Goal: Task Accomplishment & Management: Manage account settings

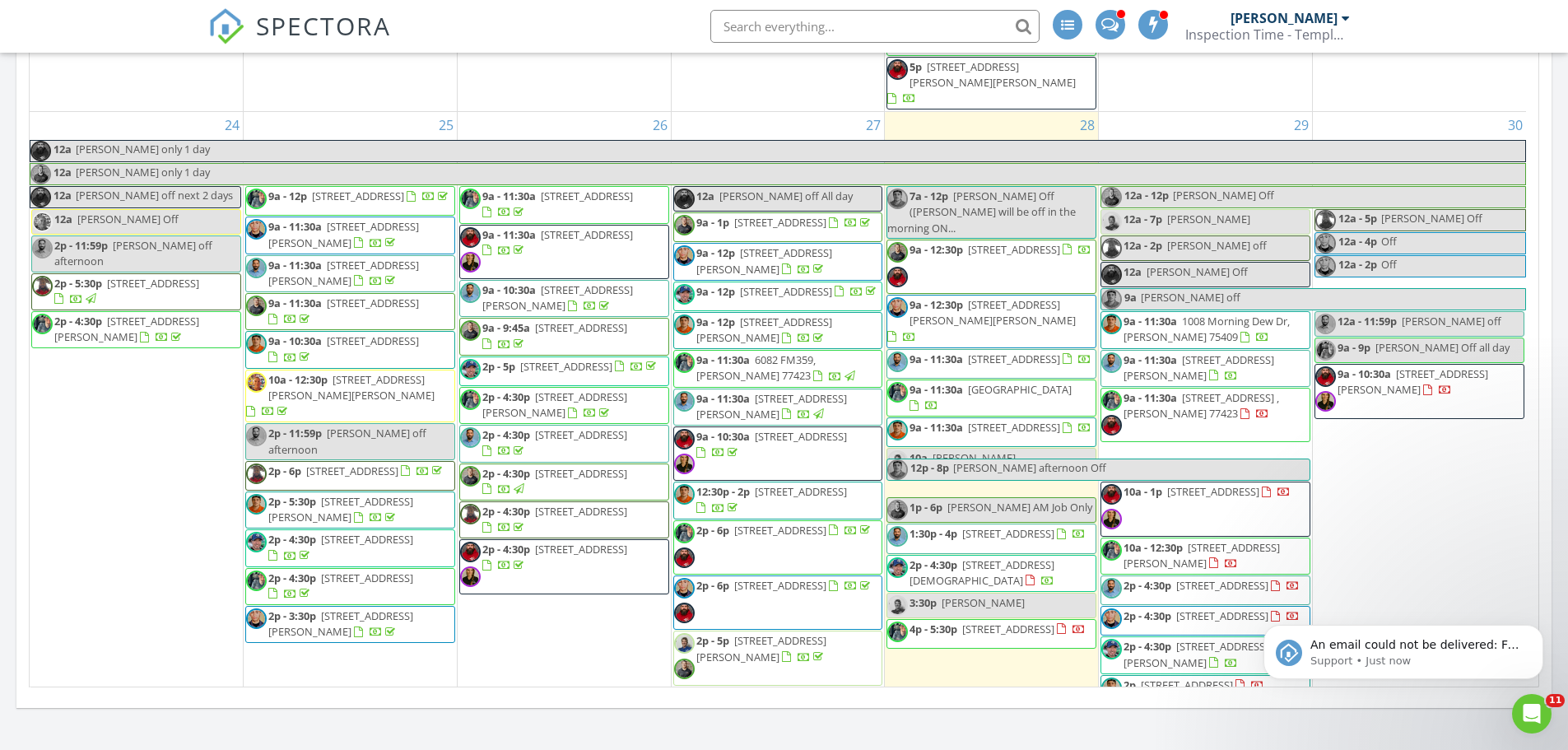
scroll to position [8930, 1593]
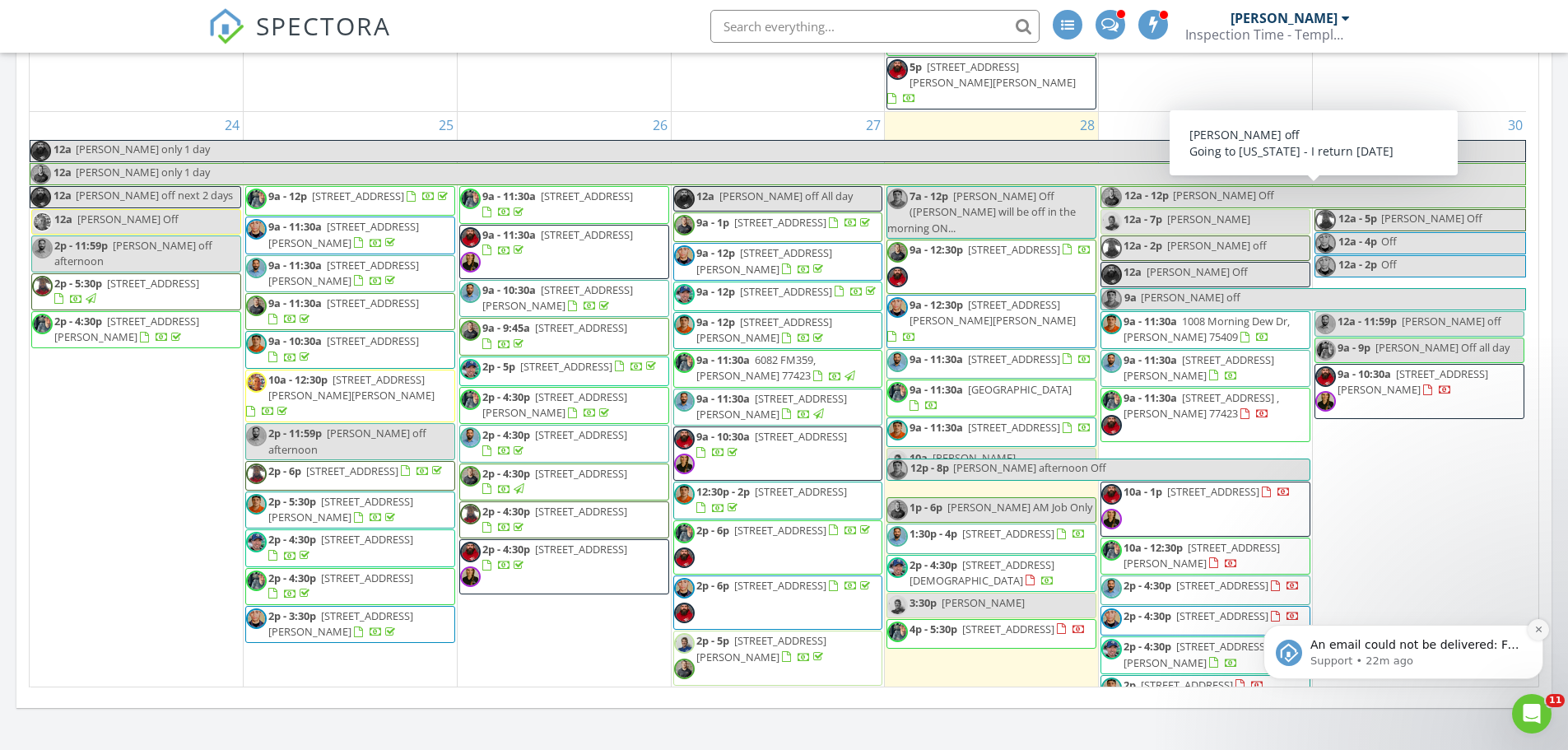
click at [1538, 630] on icon "Dismiss notification" at bounding box center [1539, 629] width 9 height 9
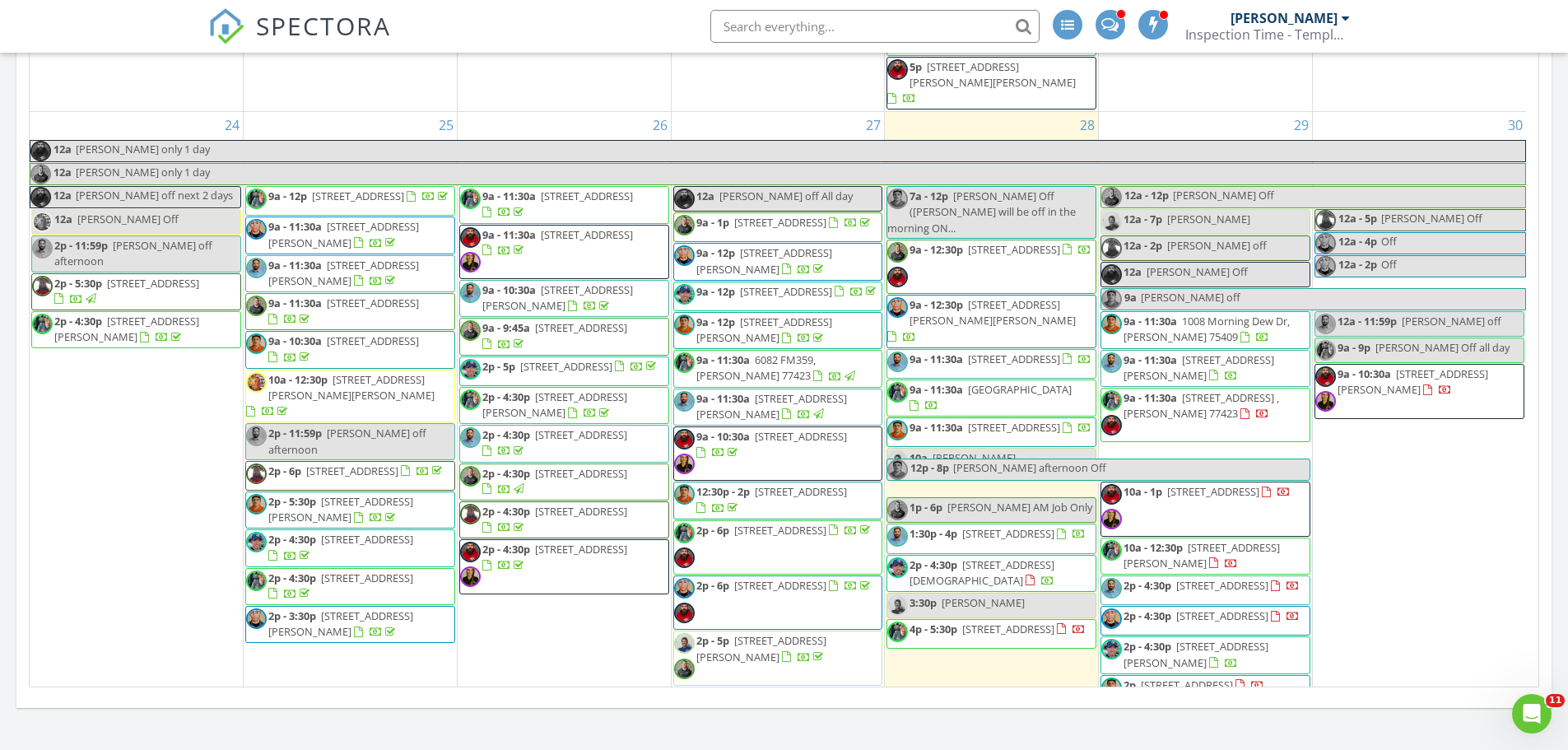
scroll to position [1563, 0]
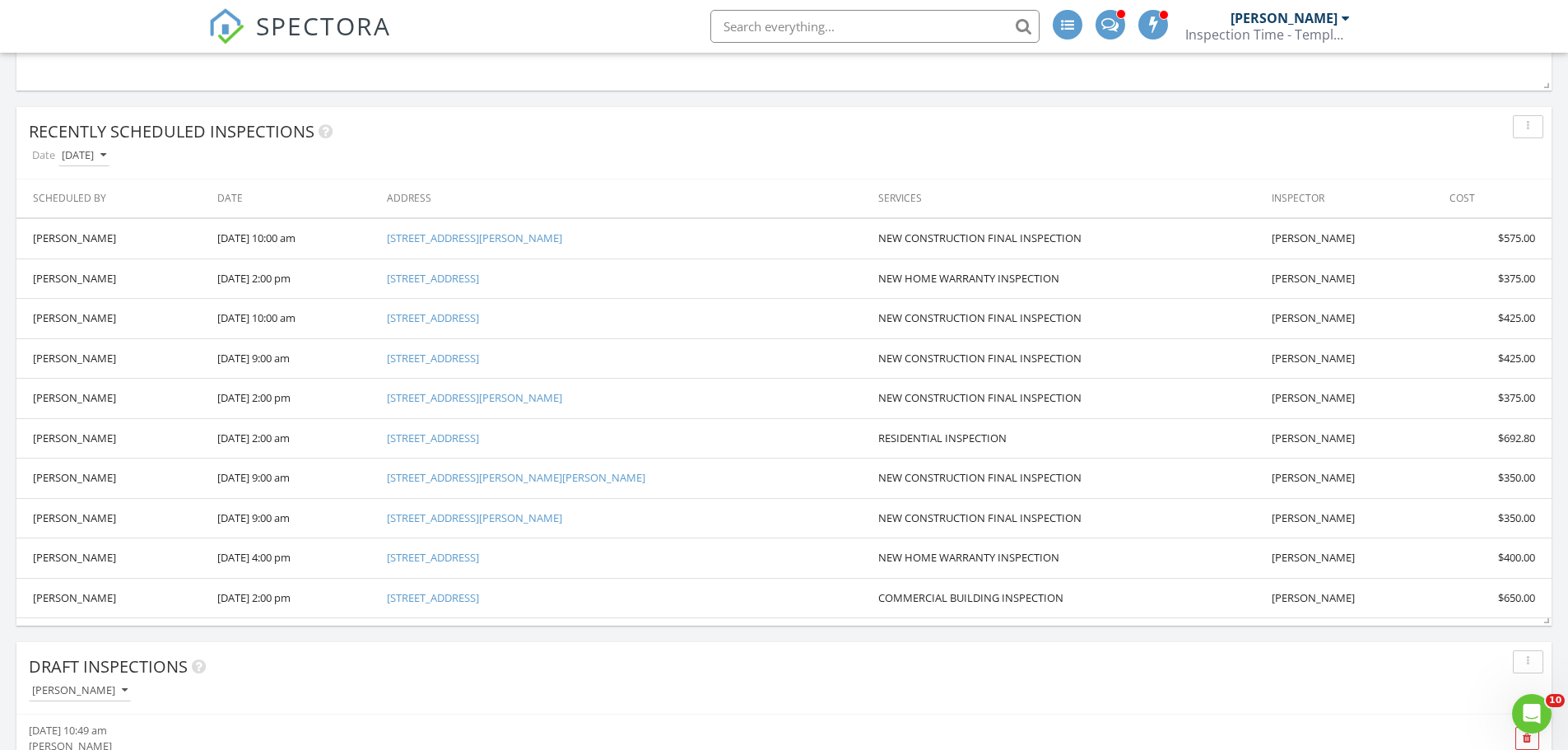
scroll to position [494, 0]
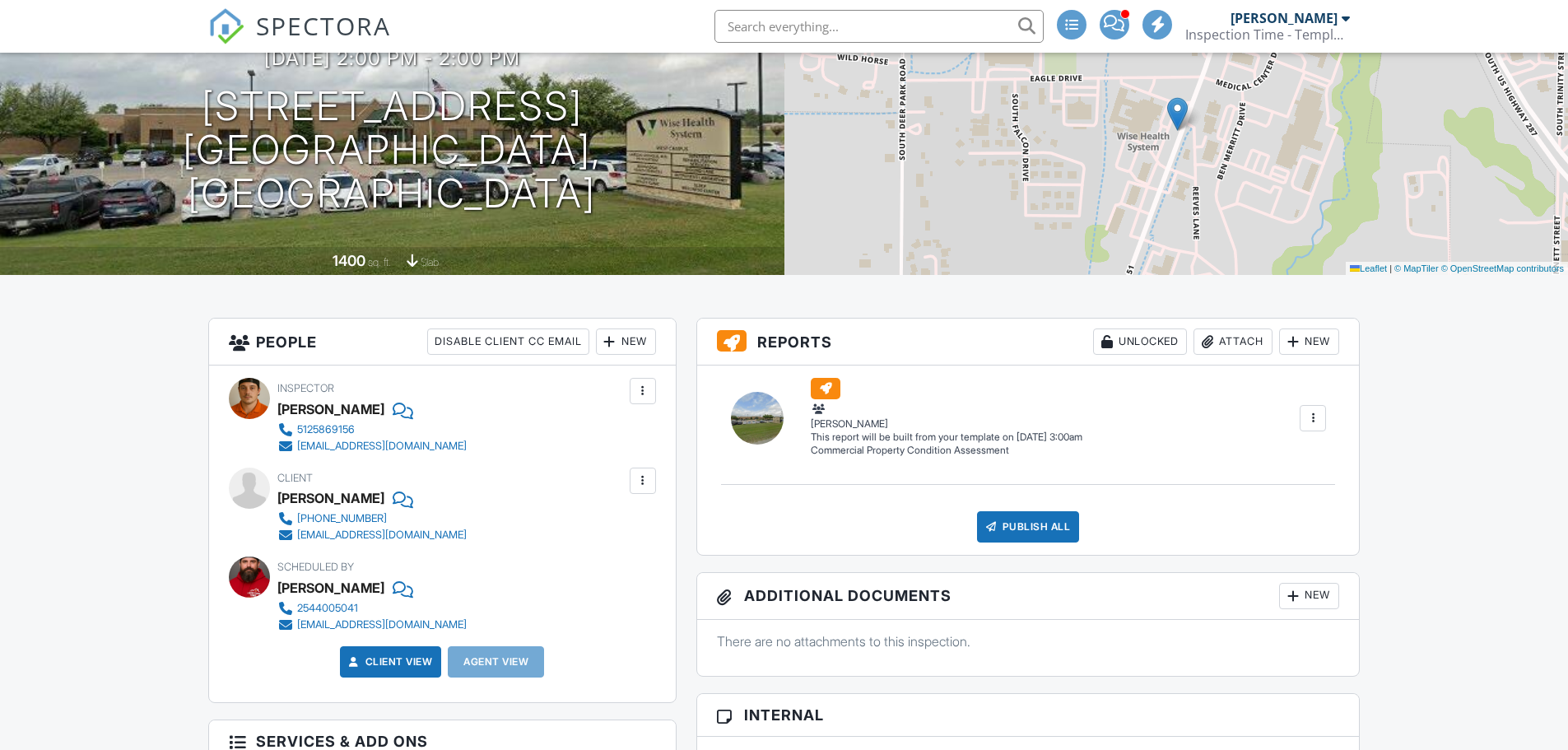
click at [637, 398] on div at bounding box center [643, 391] width 17 height 17
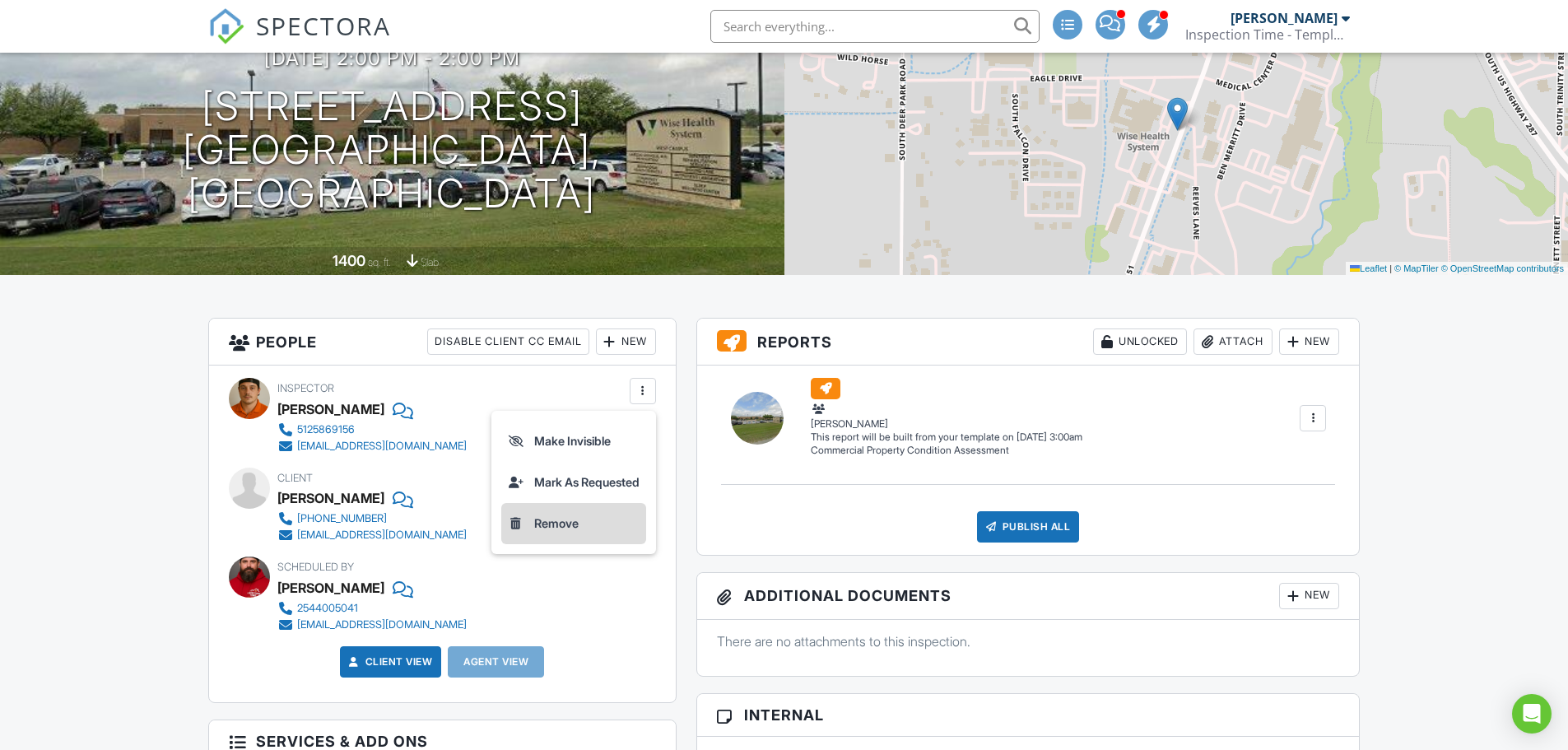
click at [565, 518] on li "Remove" at bounding box center [574, 523] width 145 height 41
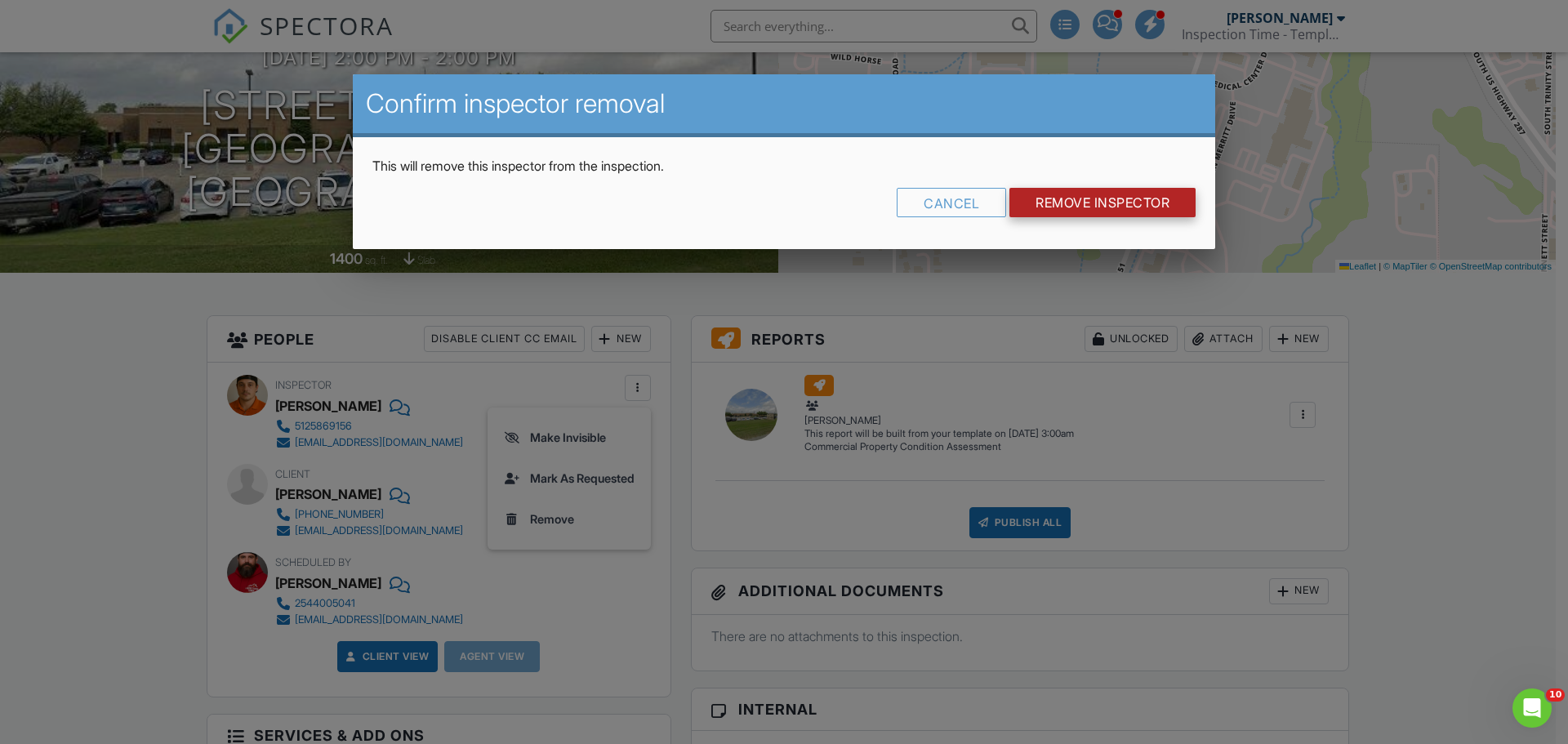
click at [1143, 206] on input "Remove Inspector" at bounding box center [1103, 202] width 187 height 30
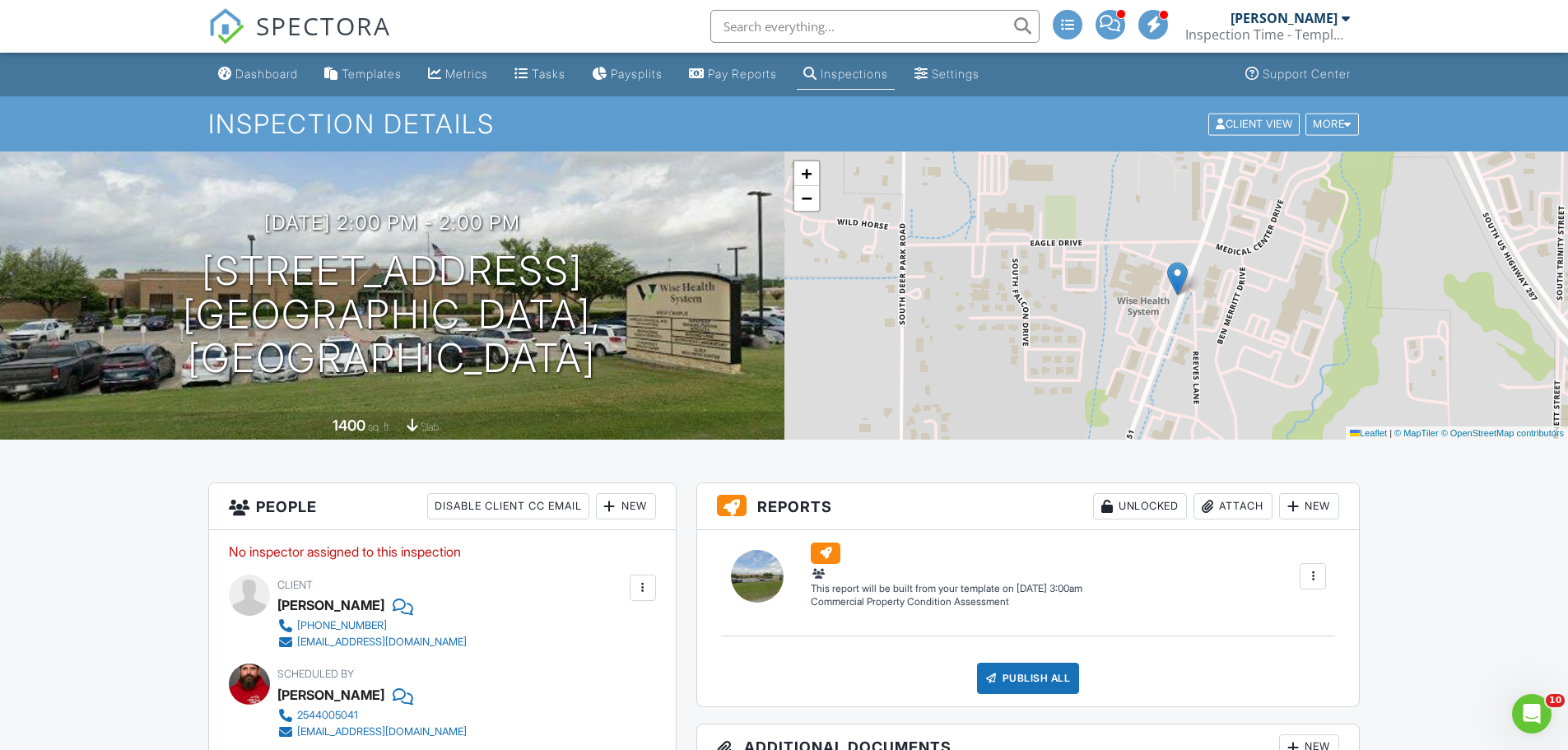
click at [633, 500] on div "New" at bounding box center [625, 506] width 60 height 26
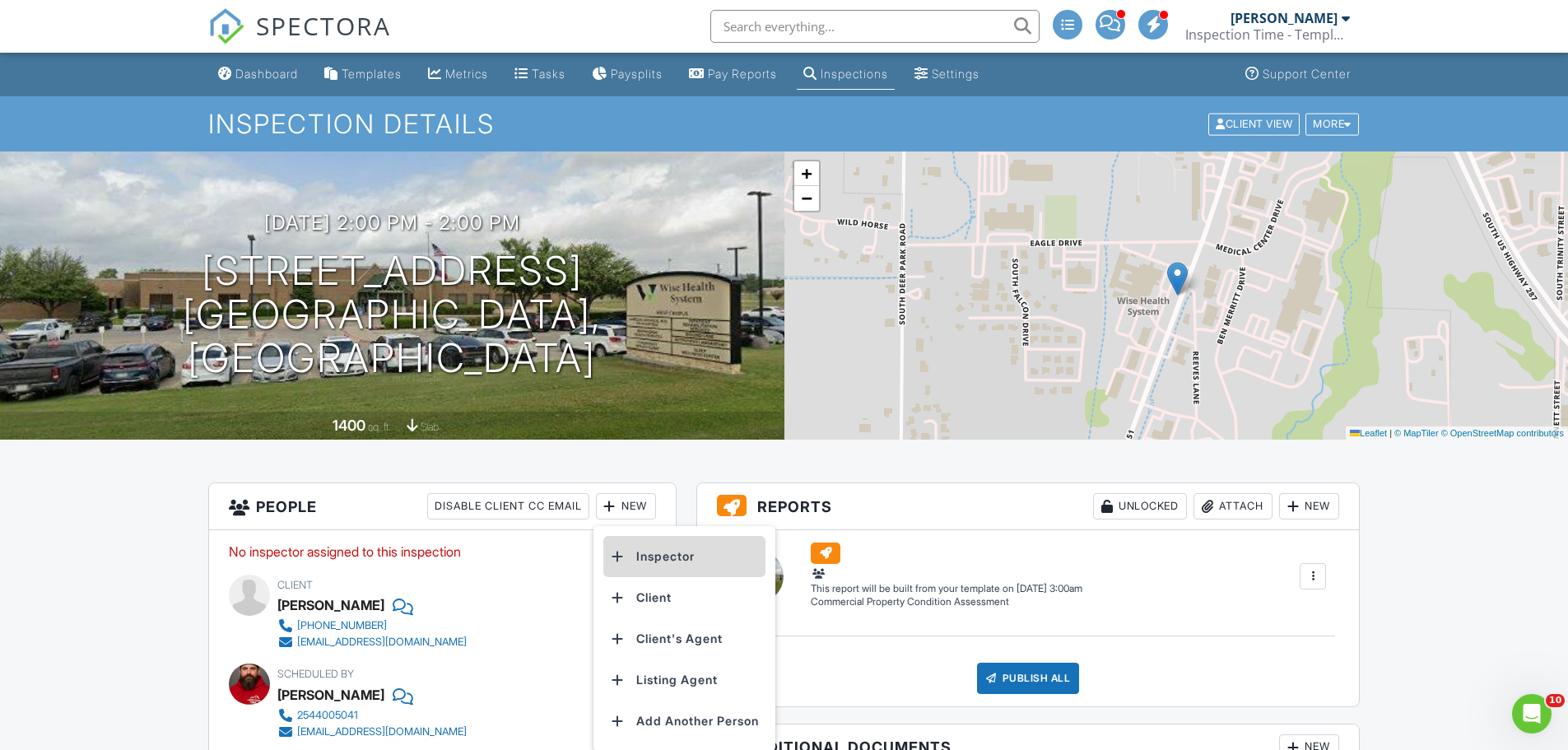
click at [662, 547] on li "Inspector" at bounding box center [684, 556] width 162 height 41
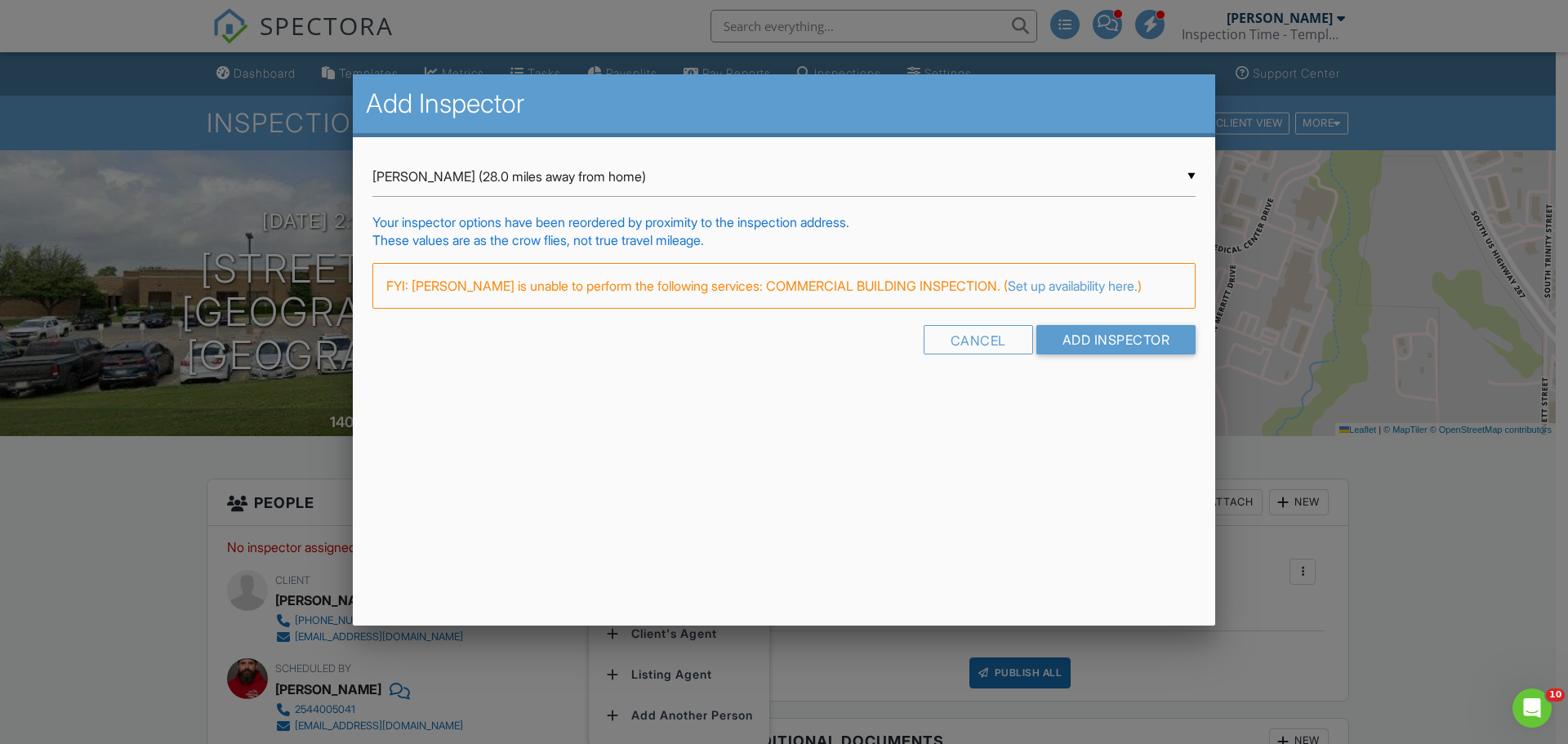
click at [414, 174] on div "▼ Randy Scott (28.0 miles away from home) Randy Scott (28.0 miles away from hom…" at bounding box center [783, 176] width 823 height 40
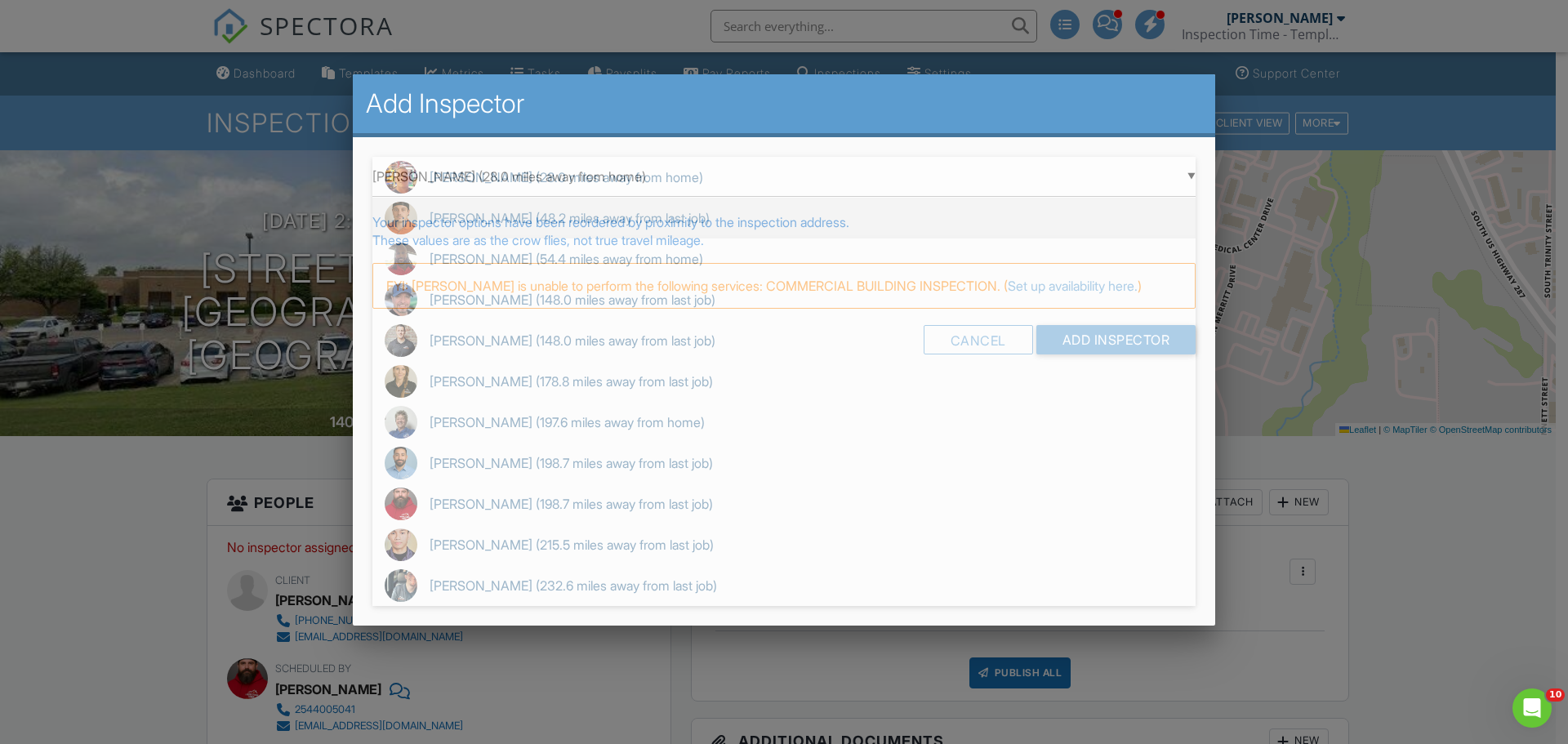
click at [476, 214] on span "Titus Livingston (48.2 miles away from last job)" at bounding box center [783, 218] width 823 height 41
type input "Titus Livingston (48.2 miles away from last job)"
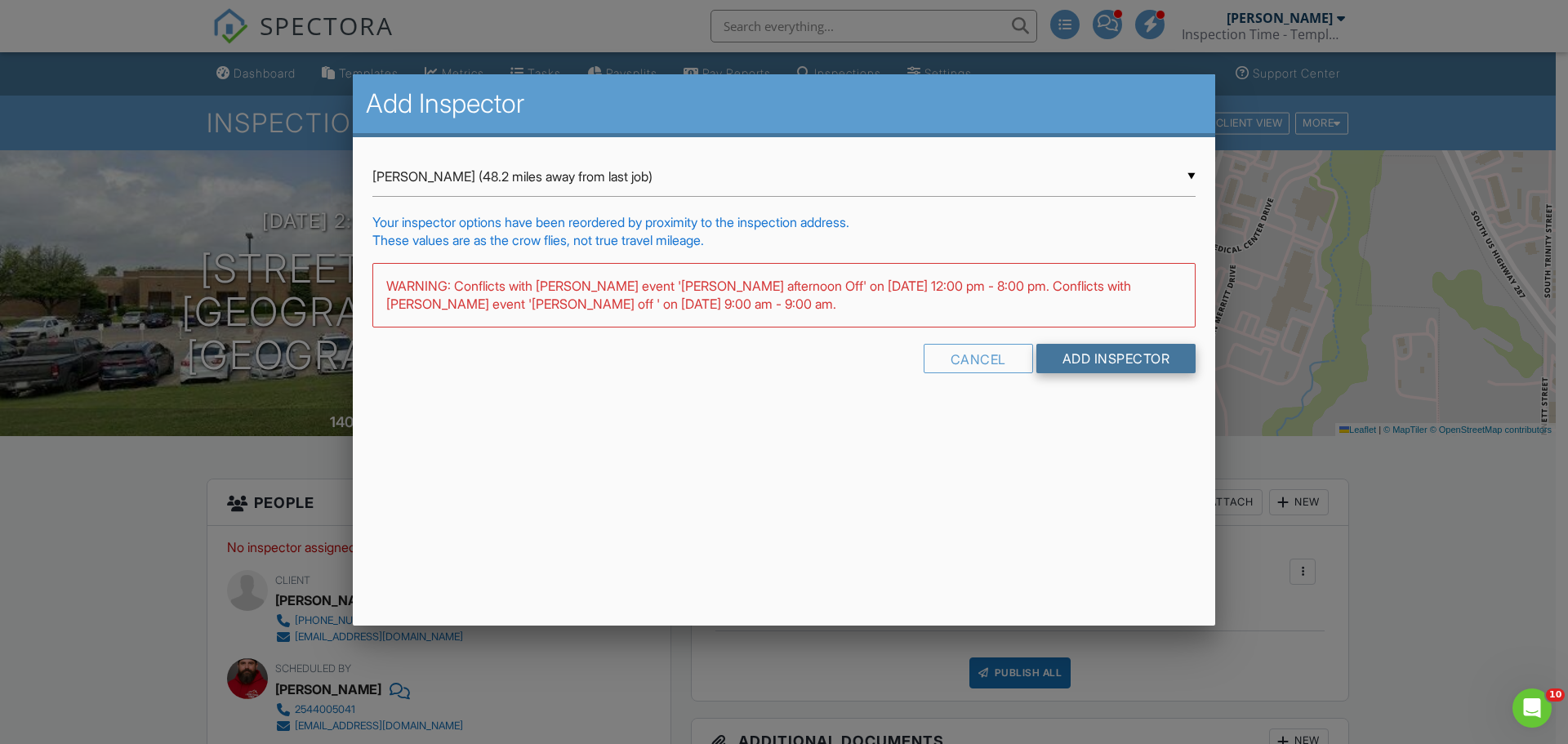
click at [1127, 361] on input "Add Inspector" at bounding box center [1116, 358] width 160 height 30
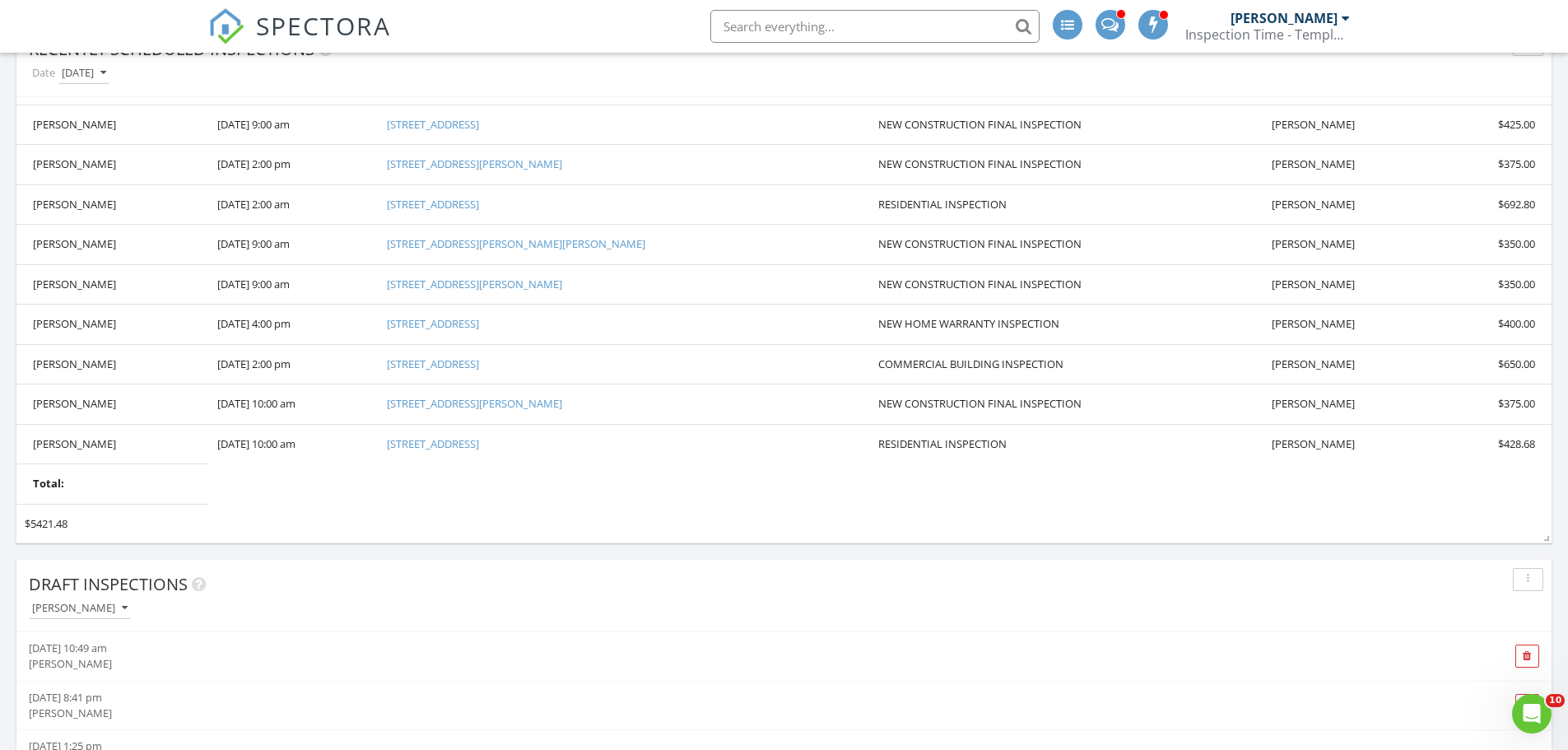
scroll to position [1235, 0]
